Goal: Task Accomplishment & Management: Complete application form

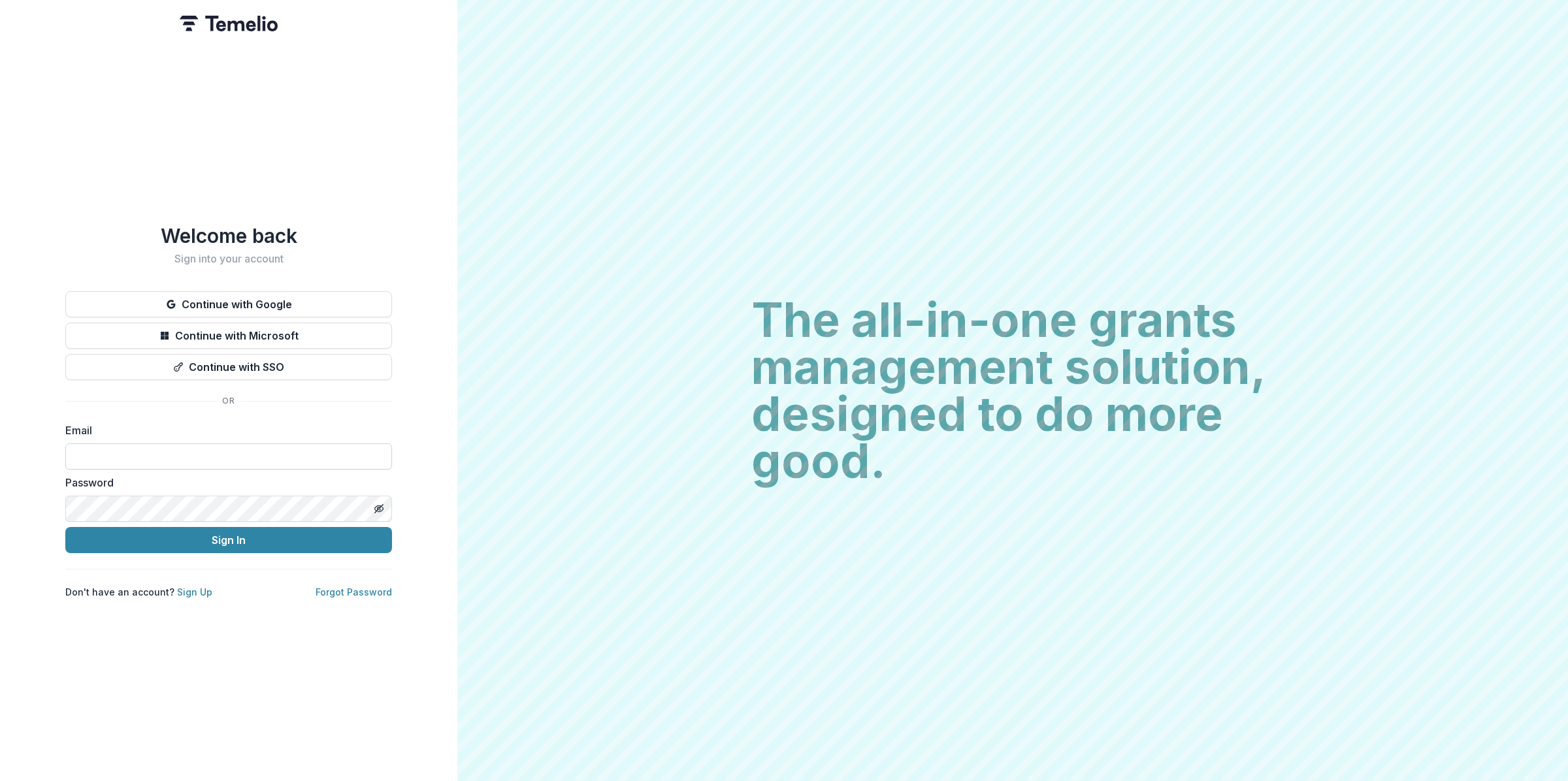
click at [291, 457] on input at bounding box center [228, 457] width 327 height 26
type input "**********"
click at [292, 534] on button "Sign In" at bounding box center [228, 540] width 327 height 26
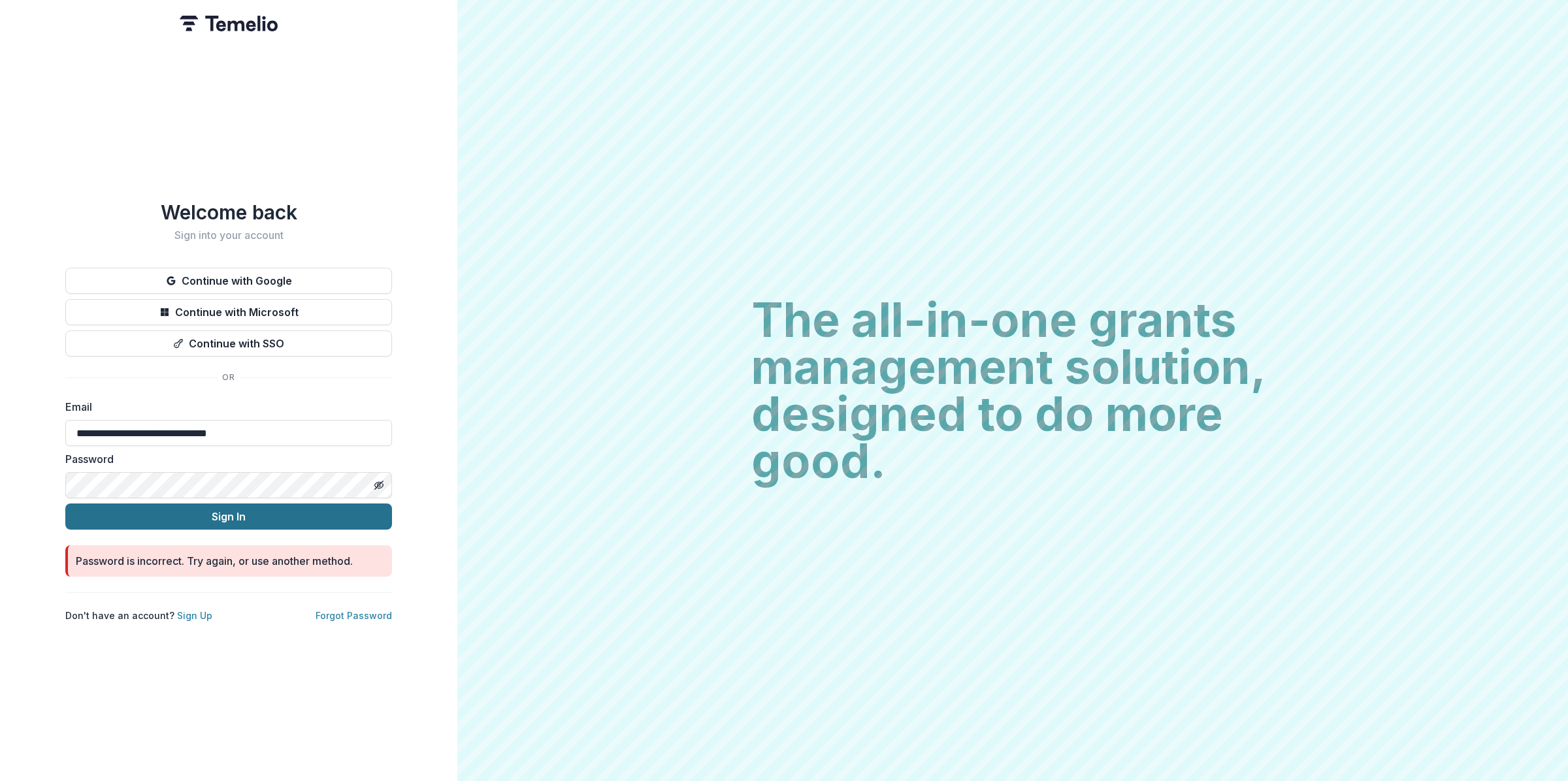
click at [210, 520] on button "Sign In" at bounding box center [228, 516] width 327 height 26
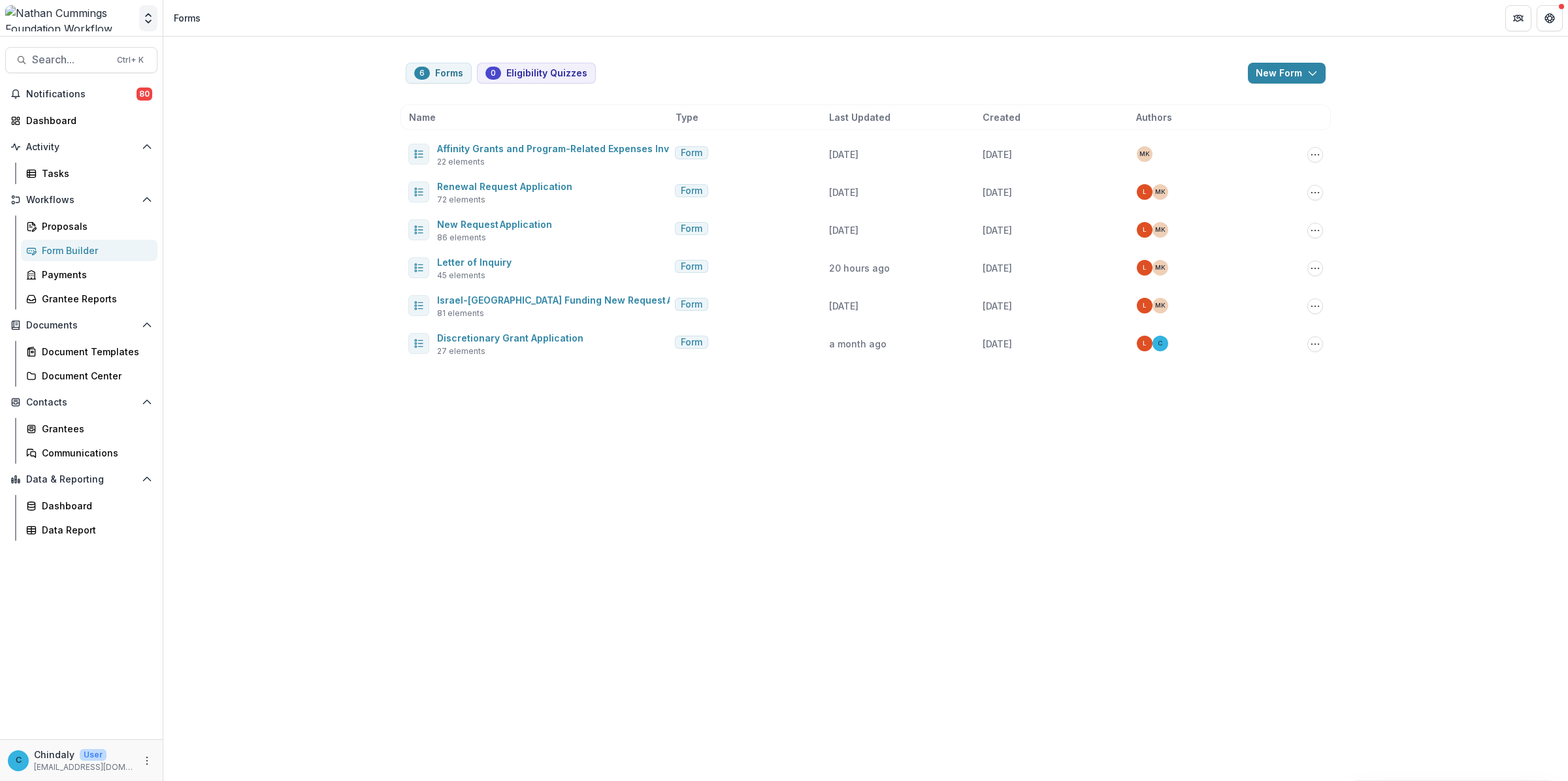
click at [148, 27] on button "Open entity switcher" at bounding box center [148, 18] width 18 height 26
click at [106, 162] on div "NCF Core Grant Sandbox" at bounding box center [89, 169] width 114 height 14
